Goal: Communication & Community: Answer question/provide support

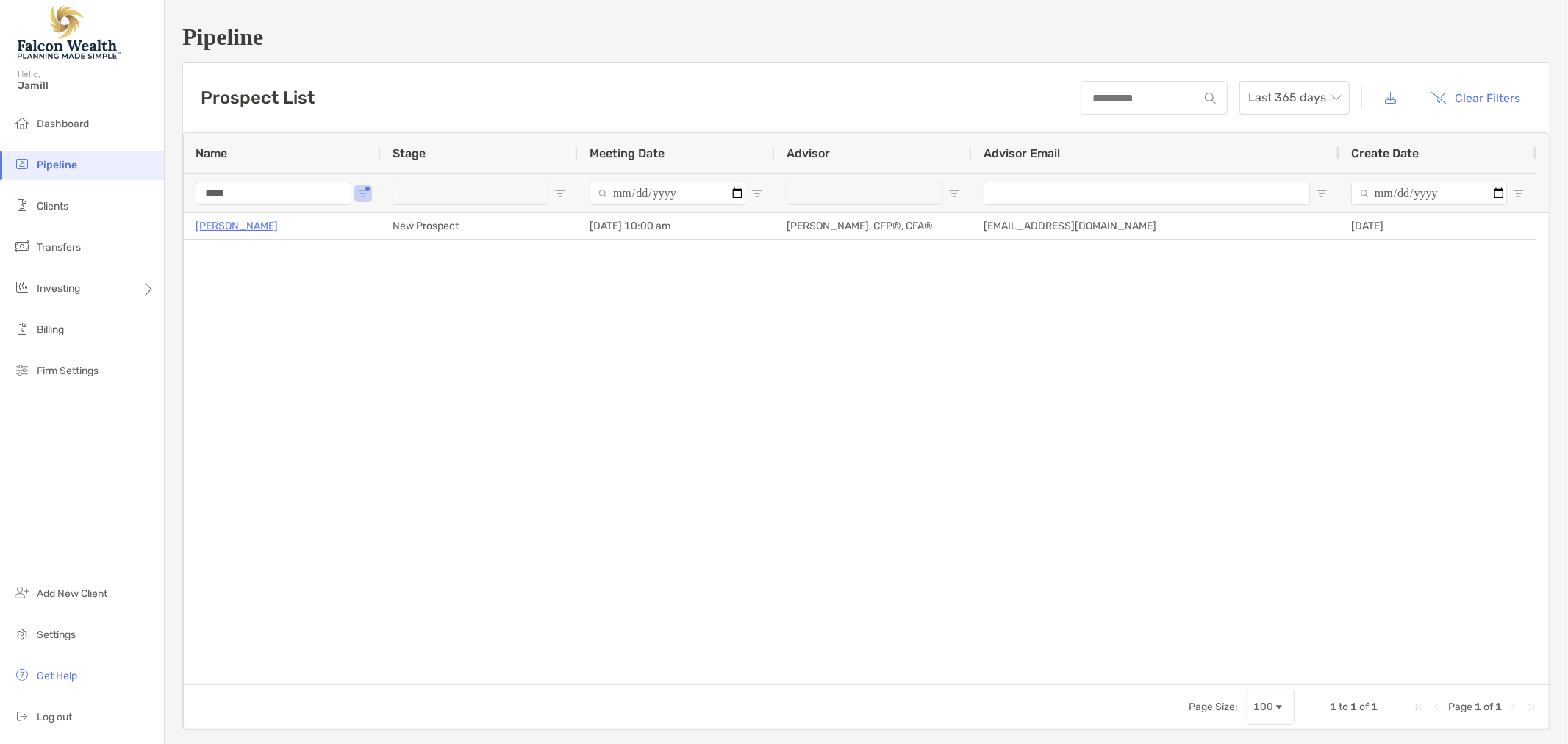
click at [238, 181] on input "****" at bounding box center [273, 193] width 156 height 23
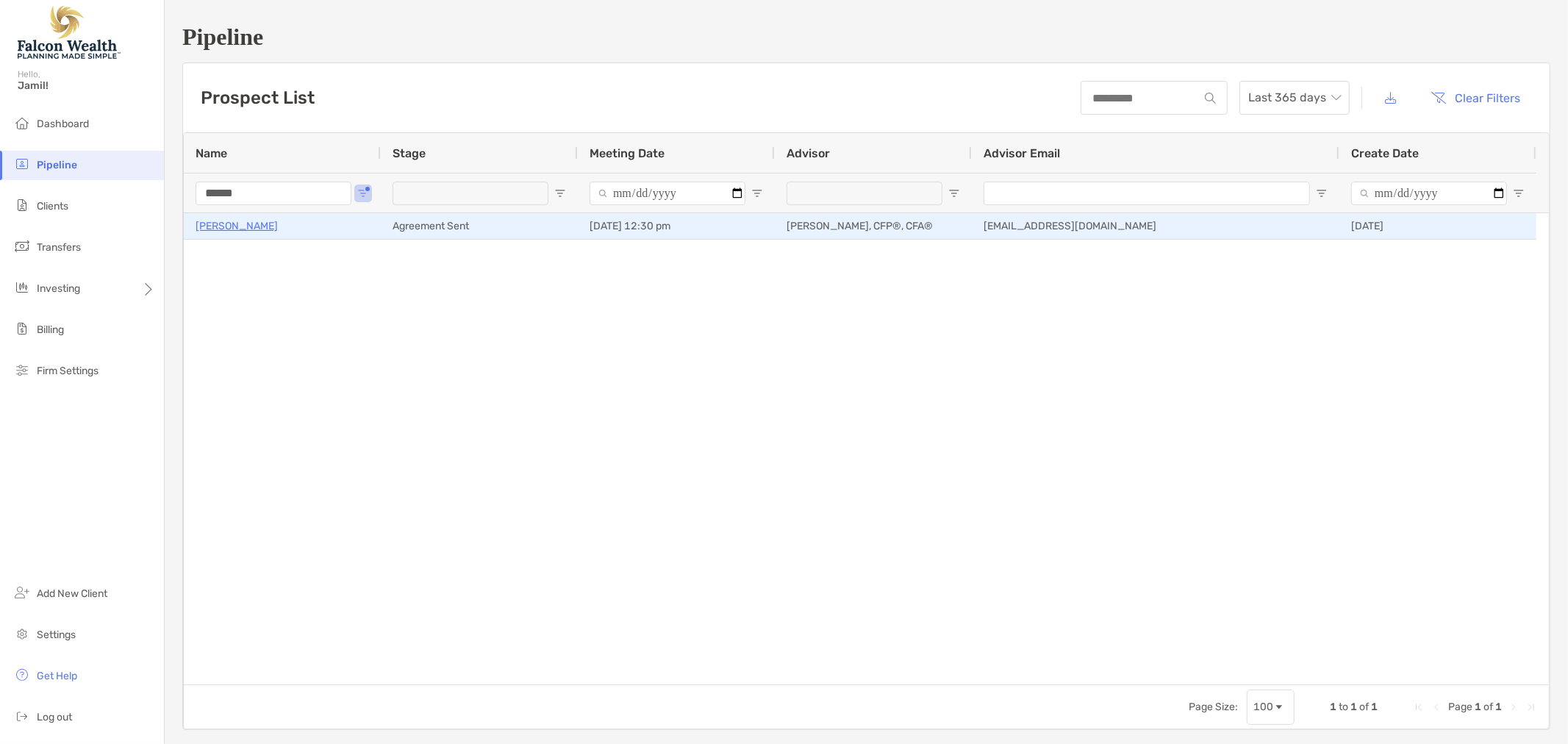
type input "******"
click at [261, 222] on div "[PERSON_NAME]" at bounding box center [282, 226] width 173 height 24
click at [240, 223] on p "[PERSON_NAME]" at bounding box center [236, 226] width 83 height 19
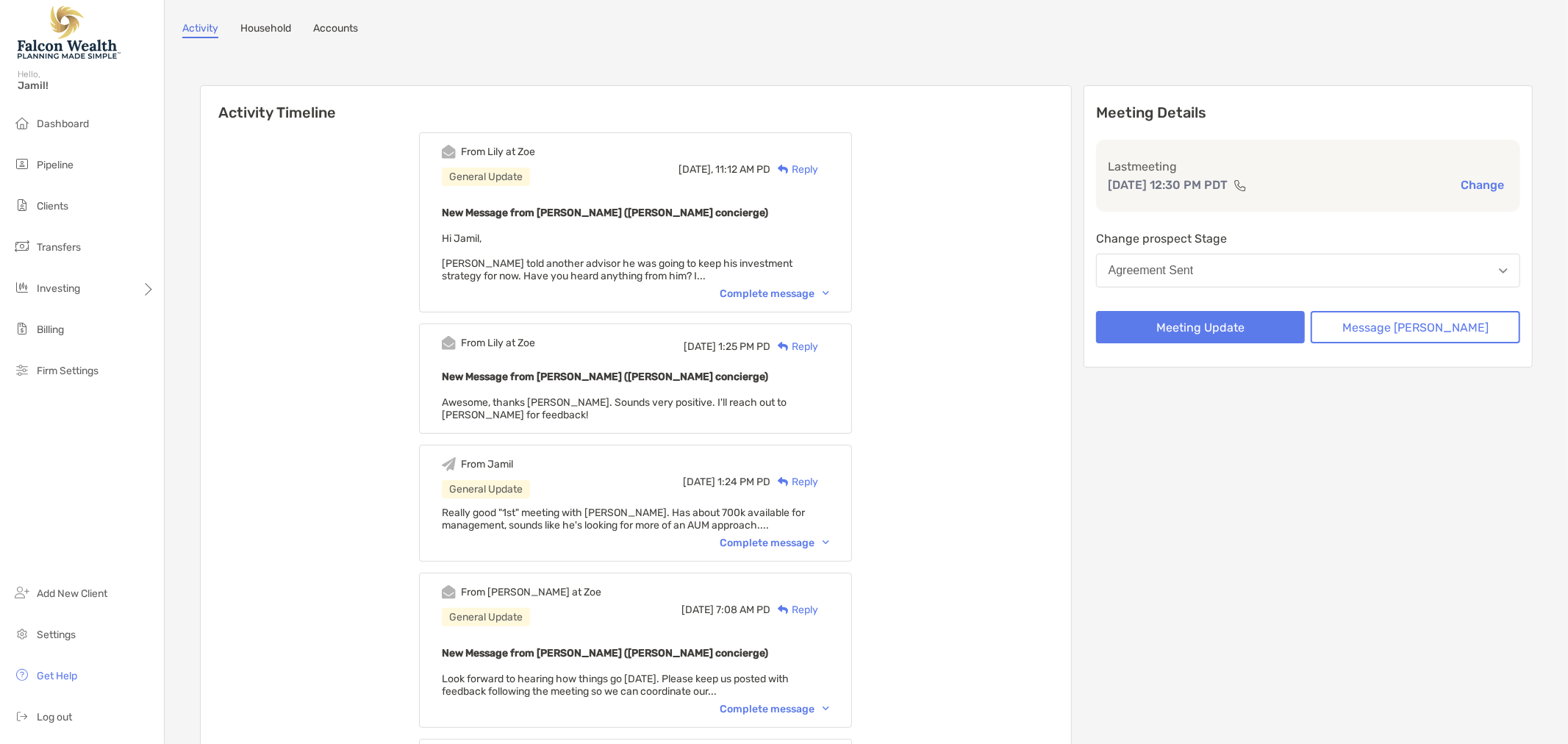
scroll to position [164, 0]
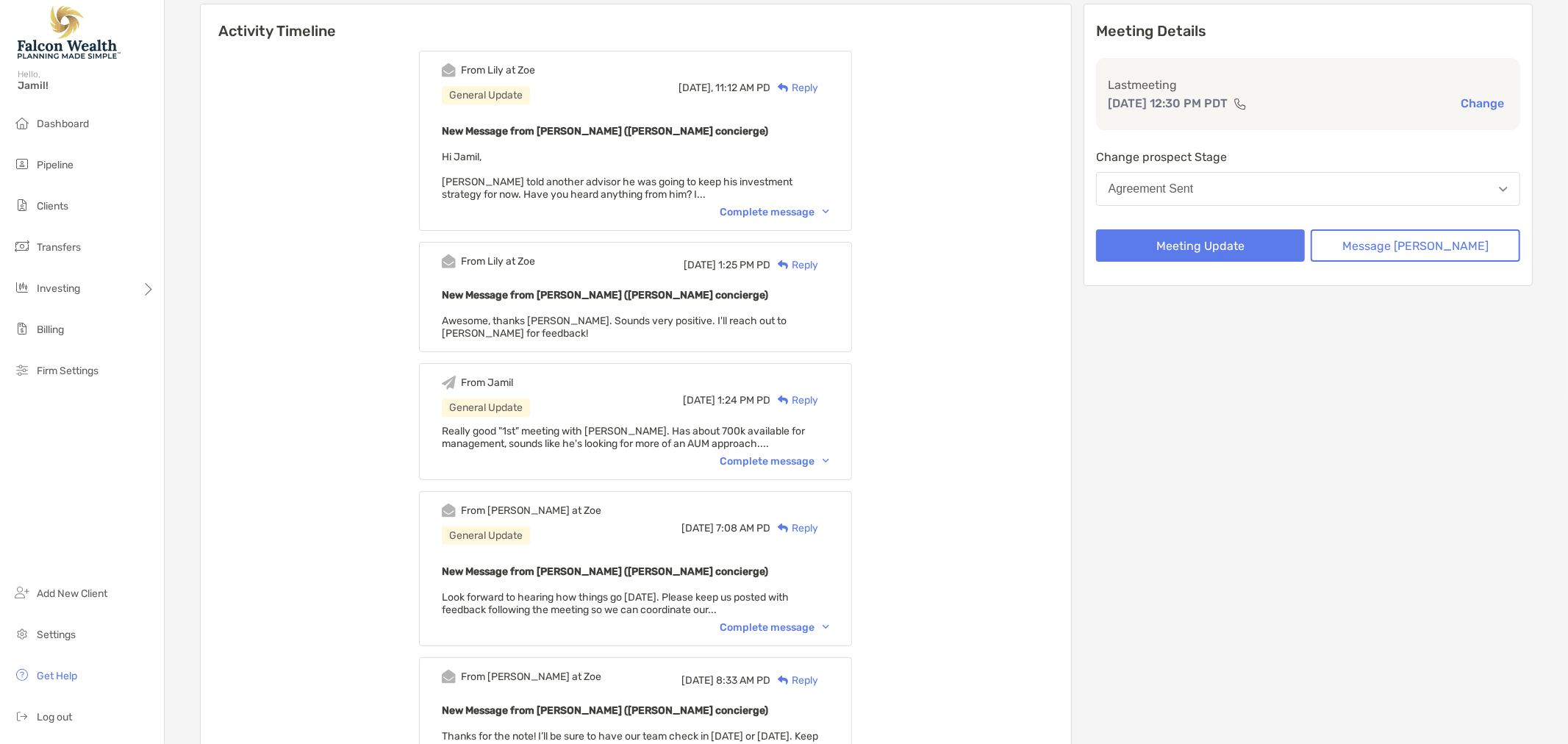
click at [747, 455] on div "Complete message" at bounding box center [774, 461] width 109 height 12
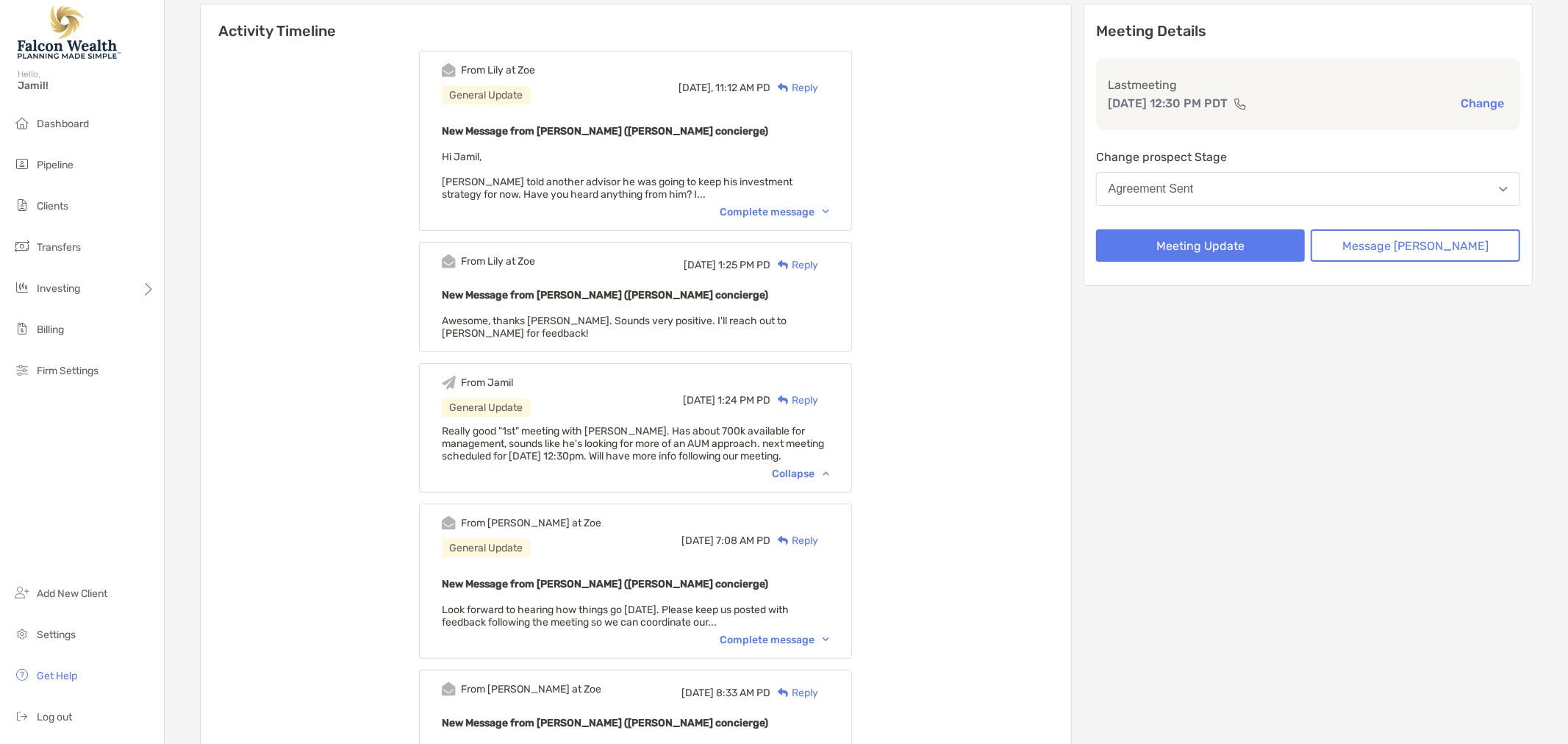
scroll to position [0, 0]
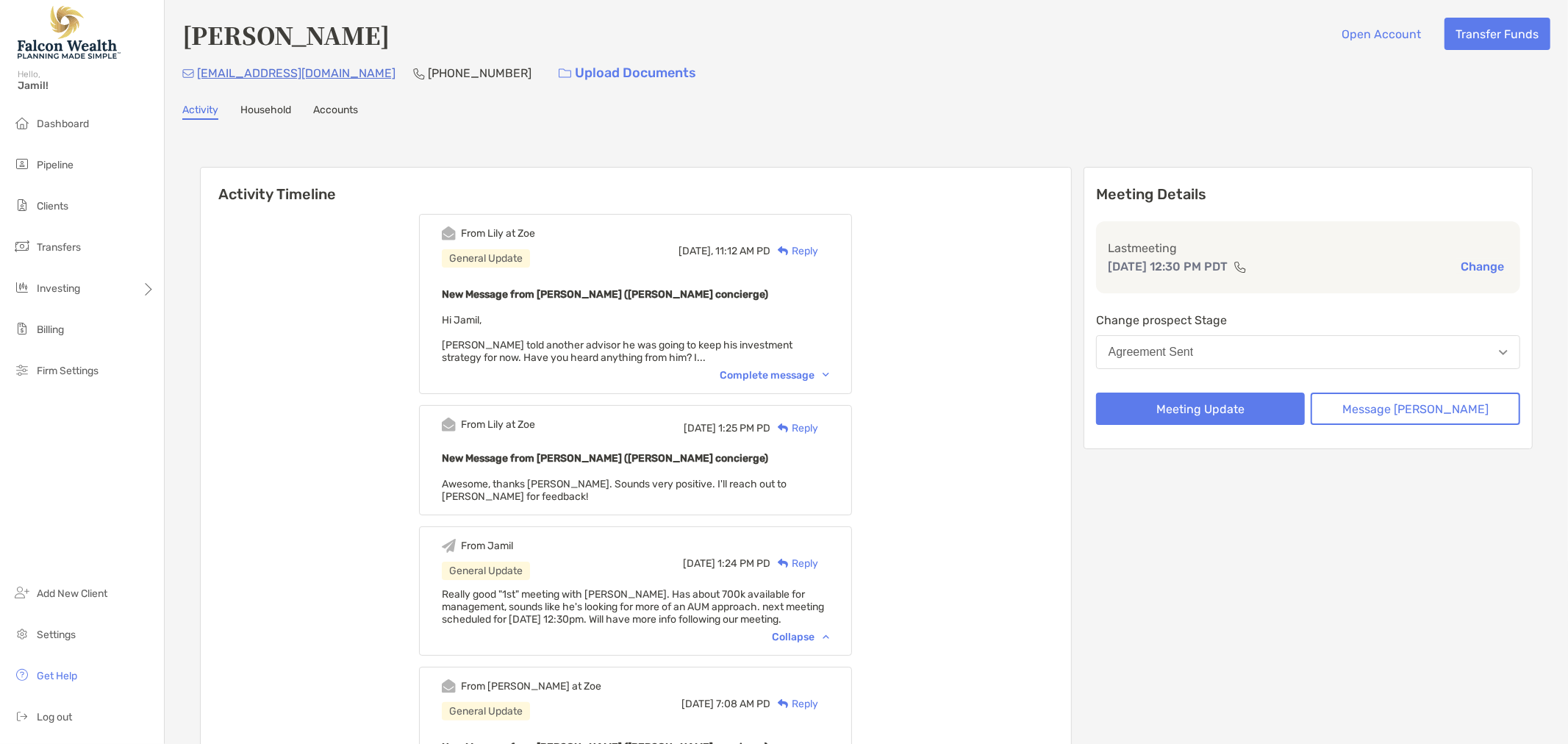
click at [816, 369] on div "Complete message" at bounding box center [774, 375] width 109 height 12
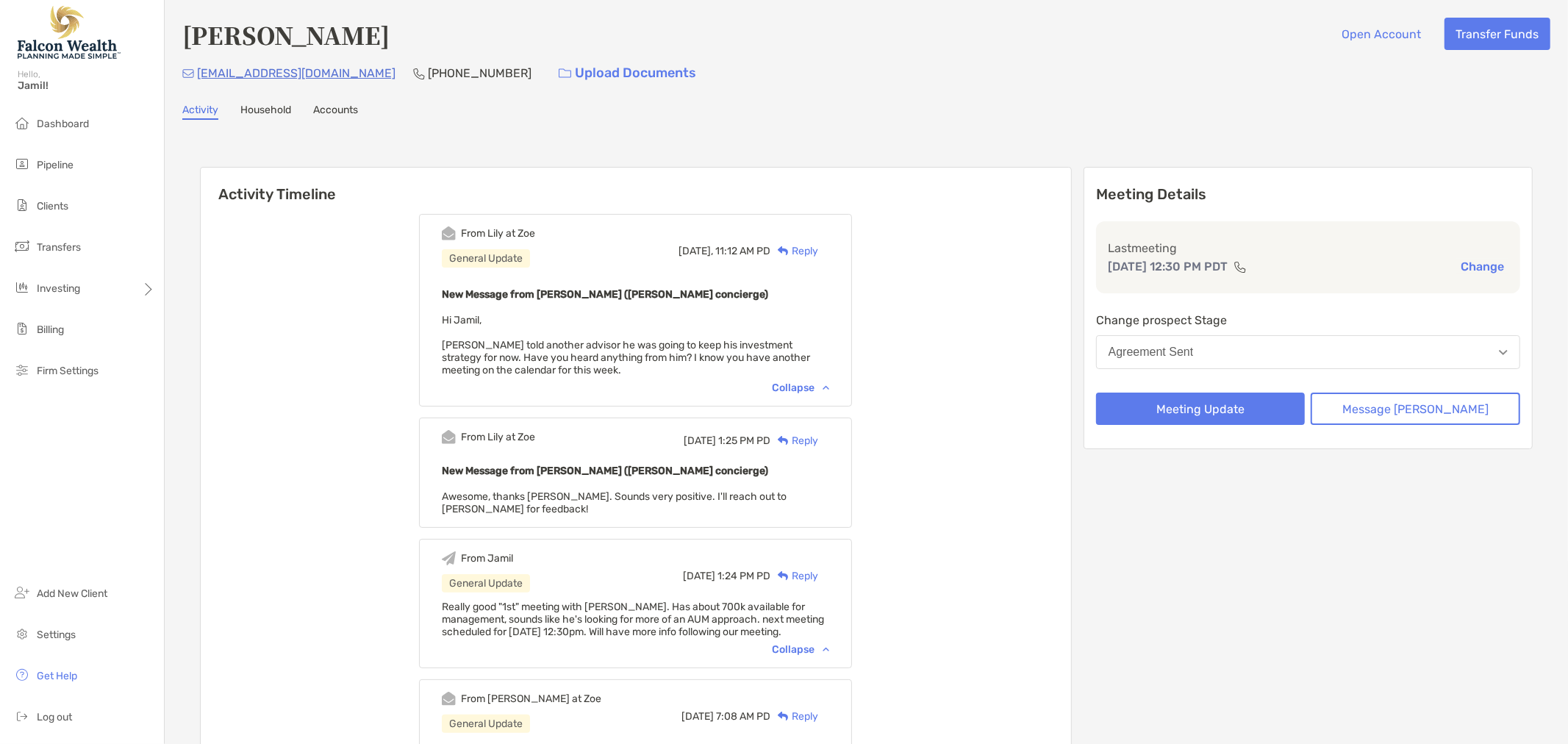
click at [819, 251] on div "Reply" at bounding box center [795, 251] width 48 height 15
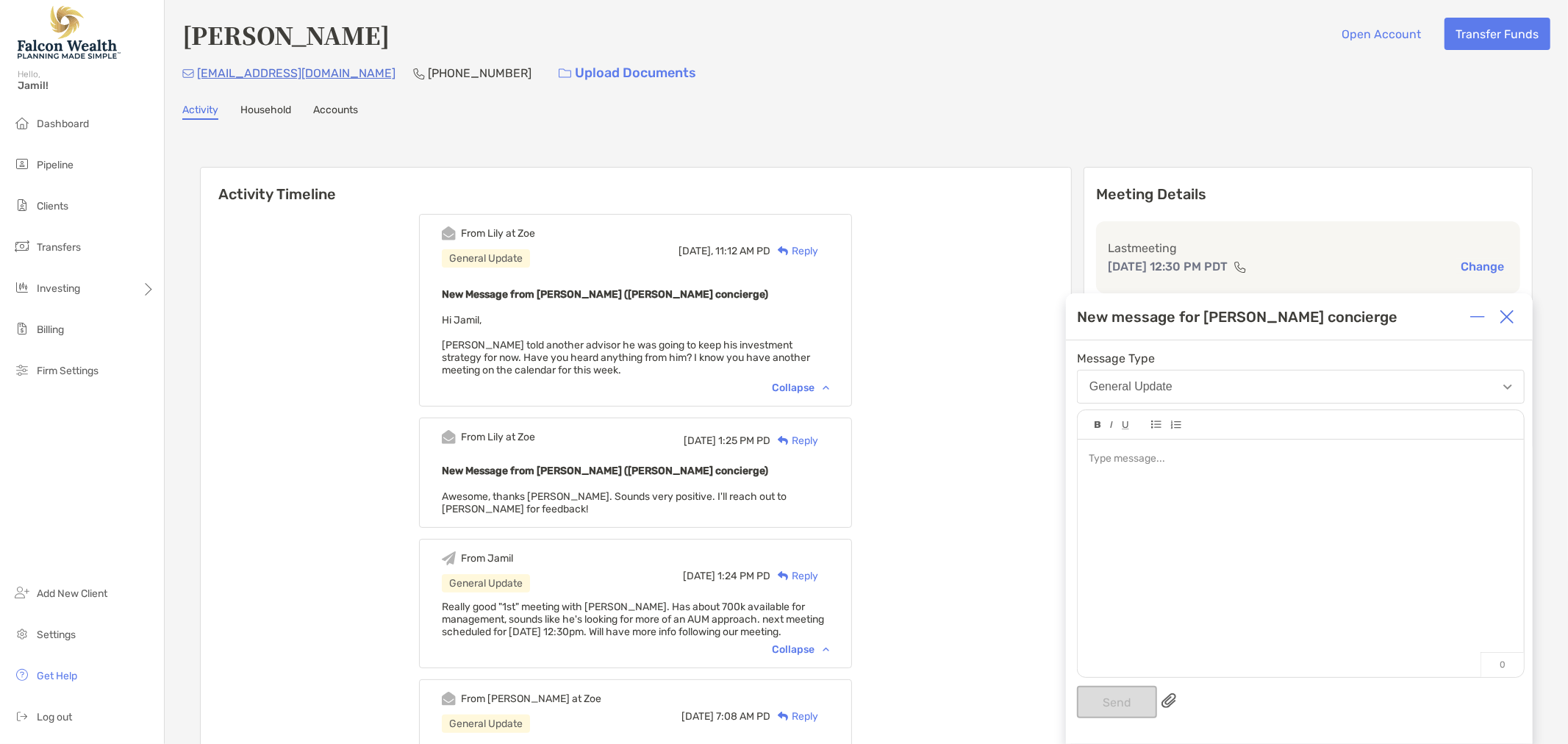
click at [1156, 497] on div at bounding box center [1301, 551] width 446 height 223
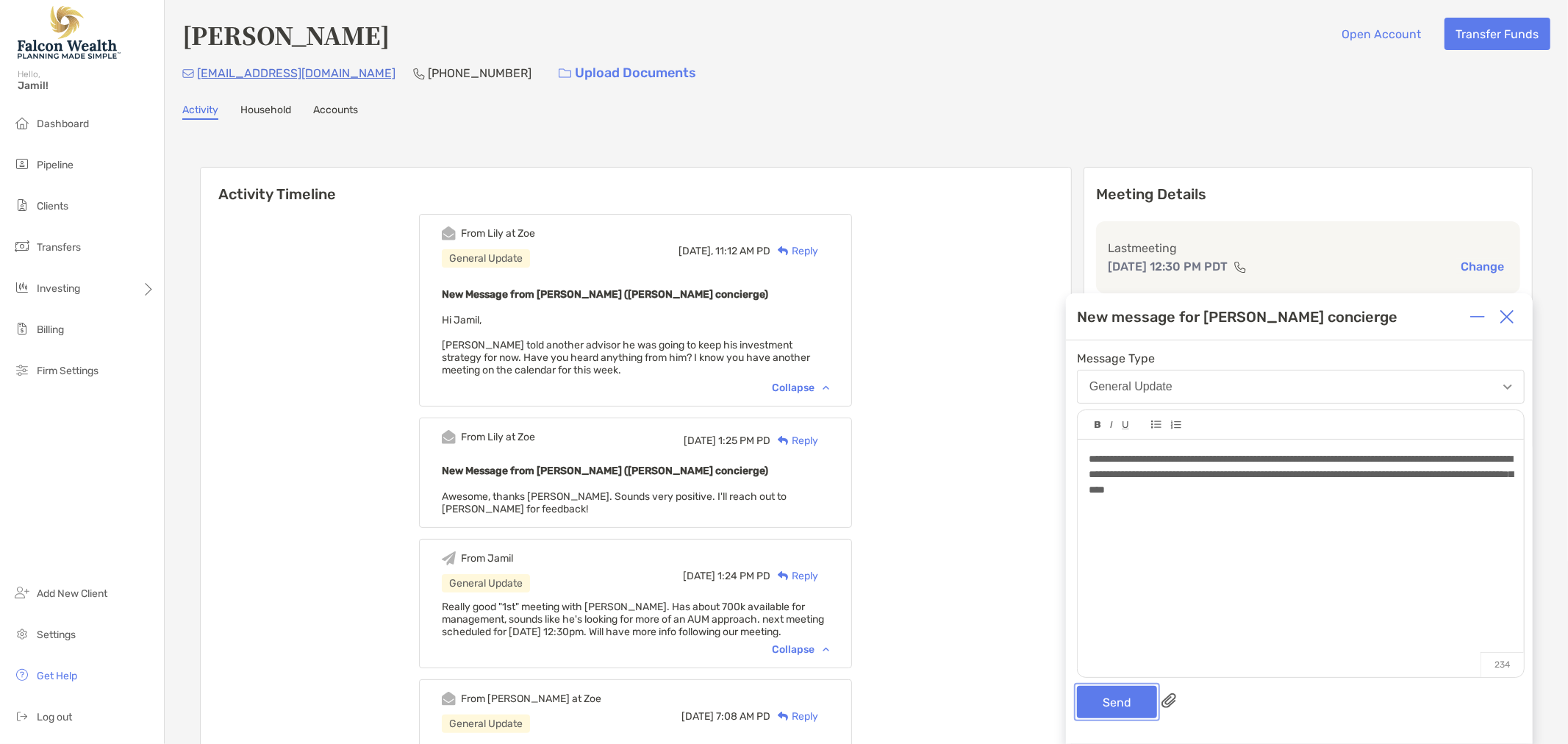
click at [1112, 707] on button "Send" at bounding box center [1117, 702] width 80 height 32
